Goal: Find specific page/section: Find specific page/section

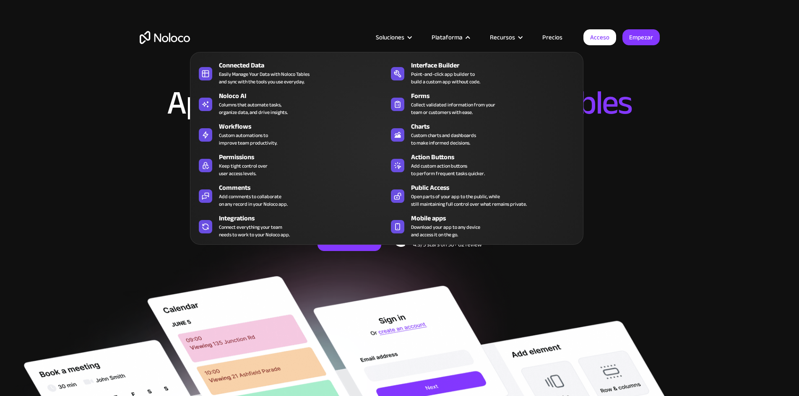
click at [450, 43] on nav "Connected Data Easily Manage Your Data with Noloco Tables and sync with the too…" at bounding box center [386, 142] width 393 height 205
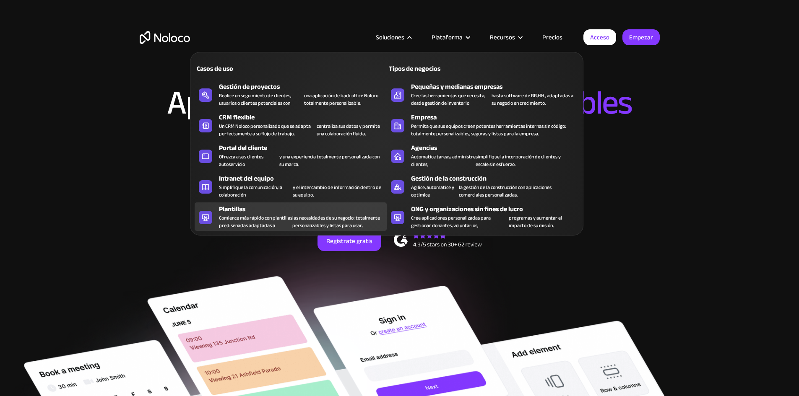
click at [231, 211] on font "Plantillas" at bounding box center [232, 209] width 26 height 13
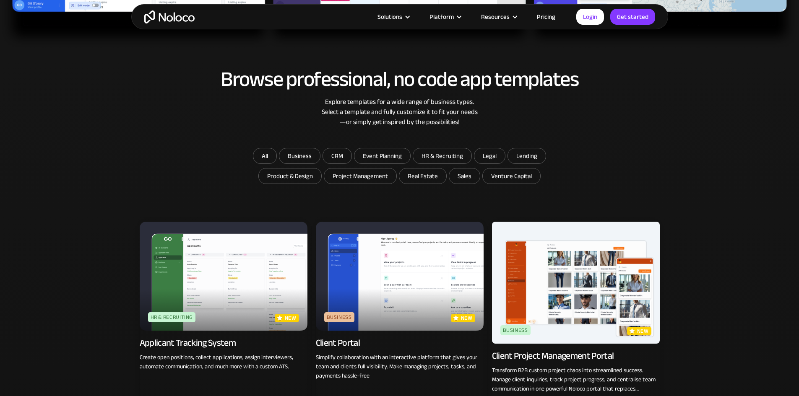
scroll to position [461, 0]
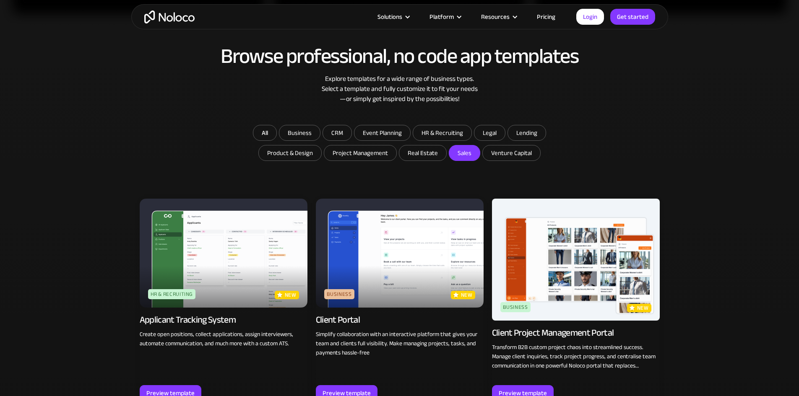
click at [446, 157] on input "Sales" at bounding box center [422, 153] width 47 height 15
checkbox input "true"
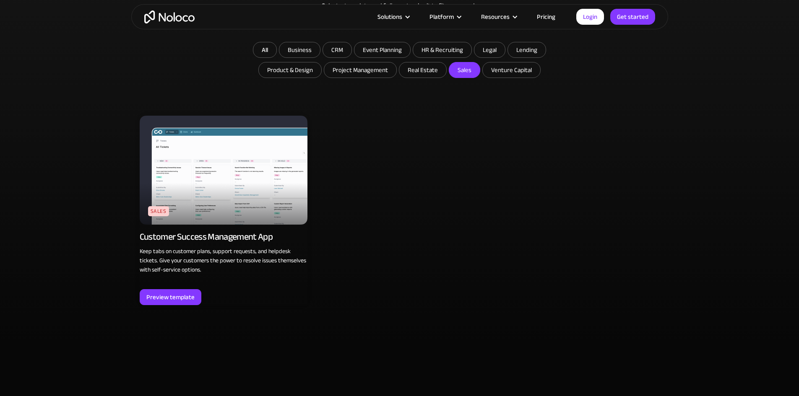
scroll to position [545, 0]
